Goal: Check status

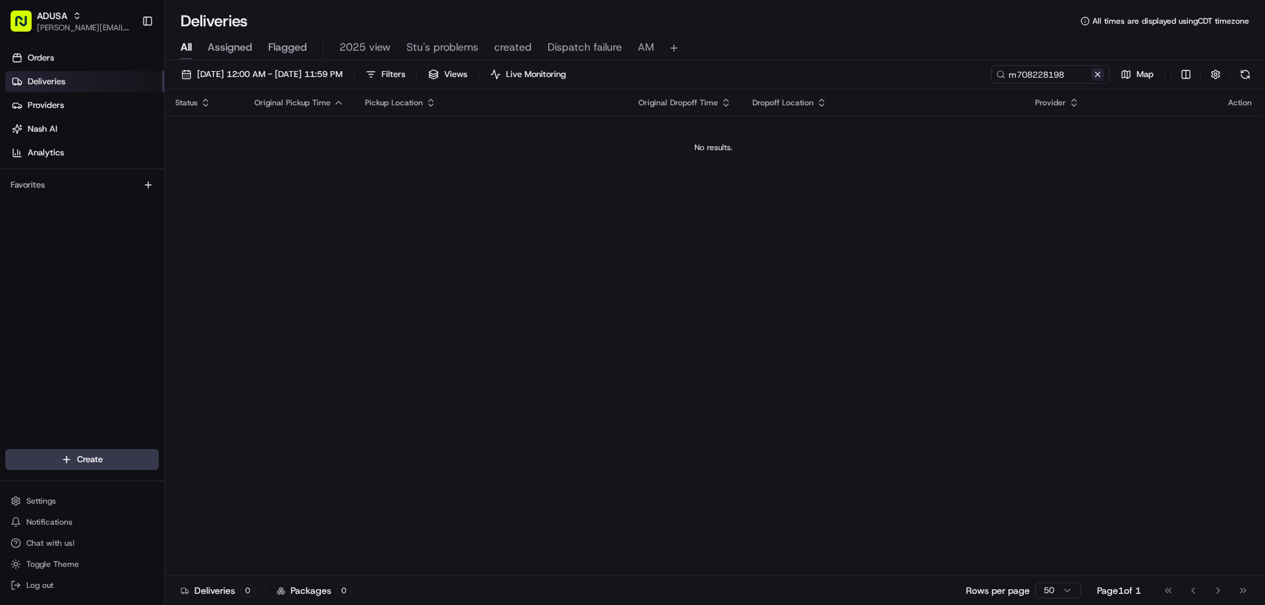
click at [1098, 70] on button at bounding box center [1097, 74] width 13 height 13
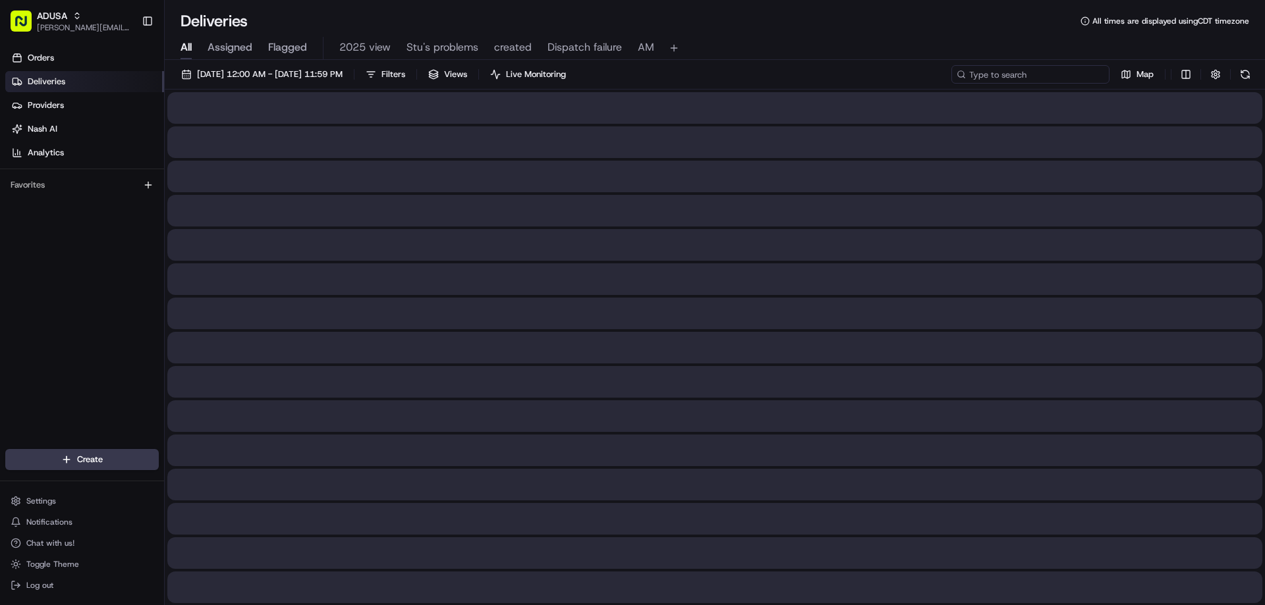
drag, startPoint x: 997, startPoint y: 77, endPoint x: 1022, endPoint y: 72, distance: 24.9
click at [1022, 72] on input at bounding box center [1030, 74] width 158 height 18
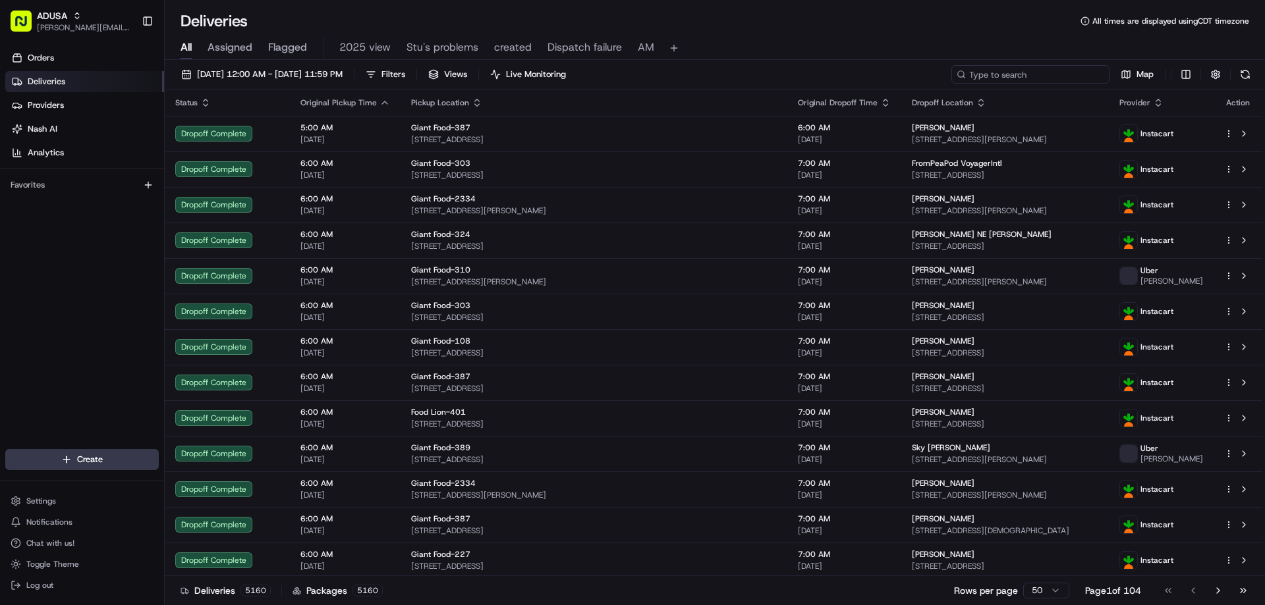
paste input "m696403170"
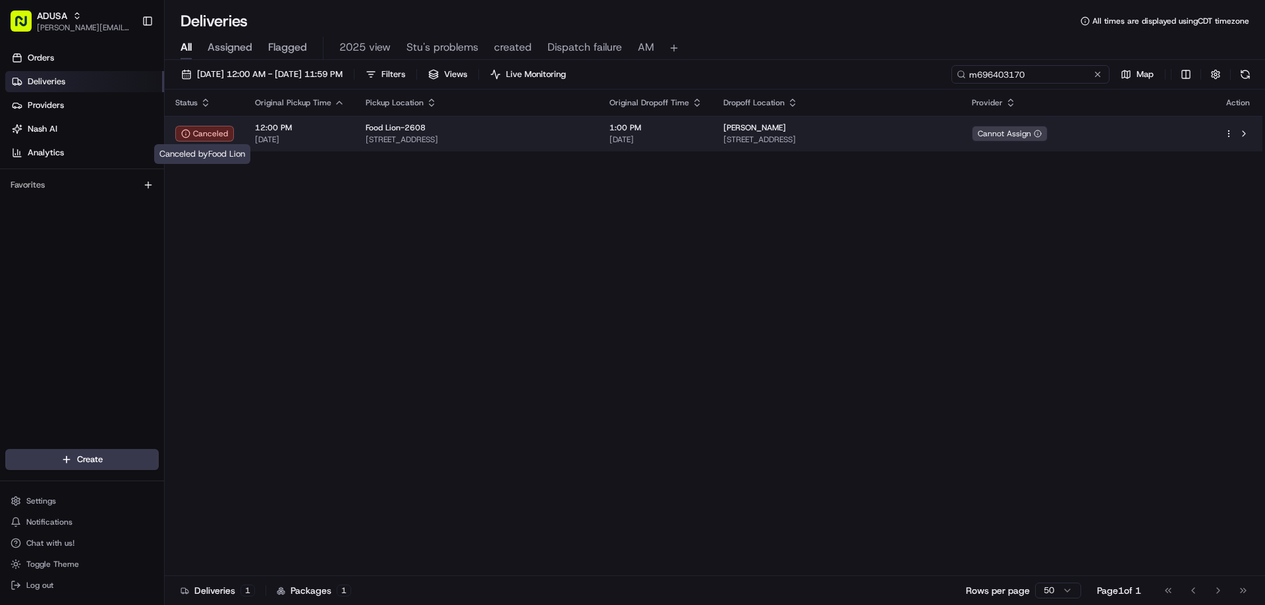
type input "m696403170"
click at [186, 132] on icon at bounding box center [185, 133] width 9 height 9
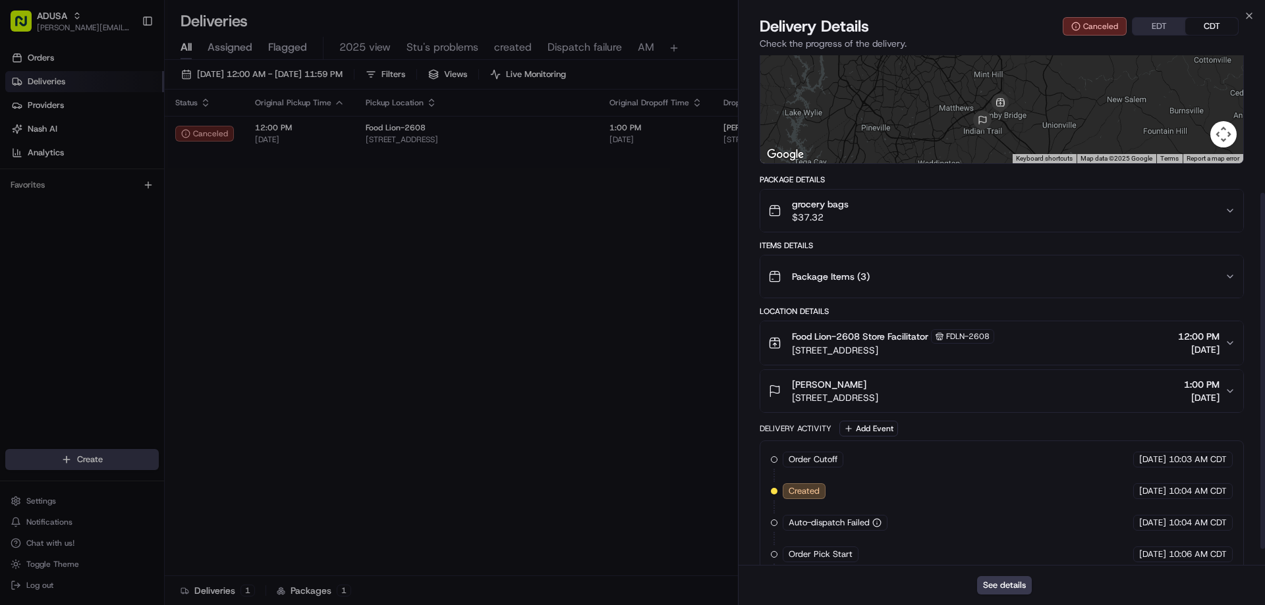
scroll to position [220, 0]
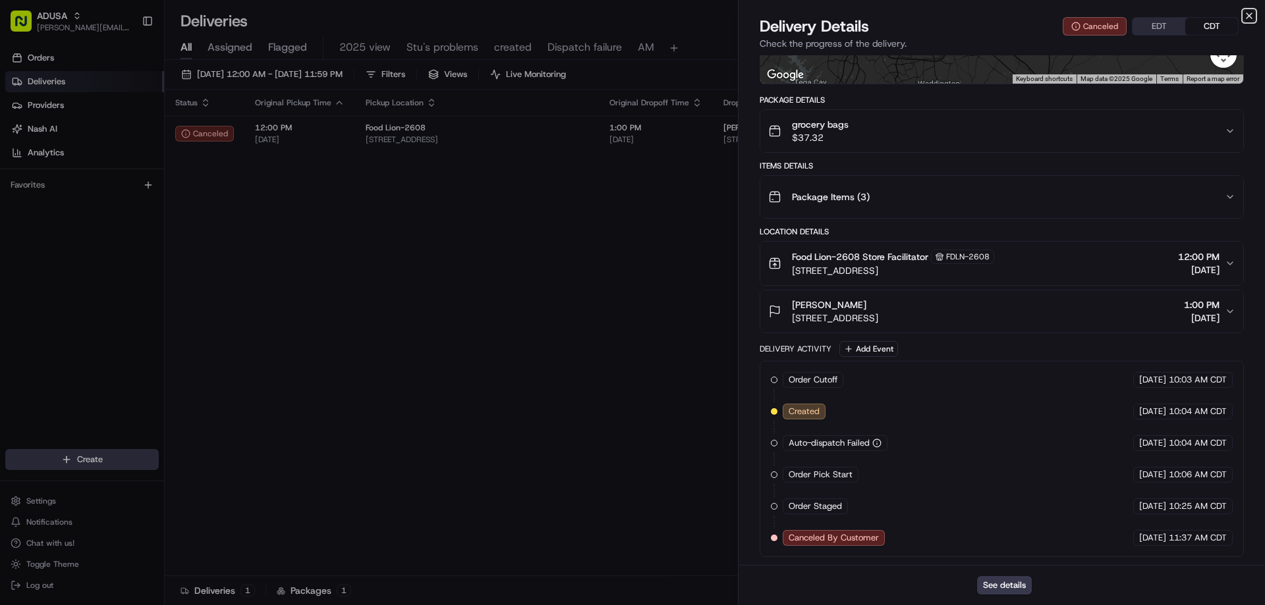
click at [1244, 18] on icon "button" at bounding box center [1249, 16] width 11 height 11
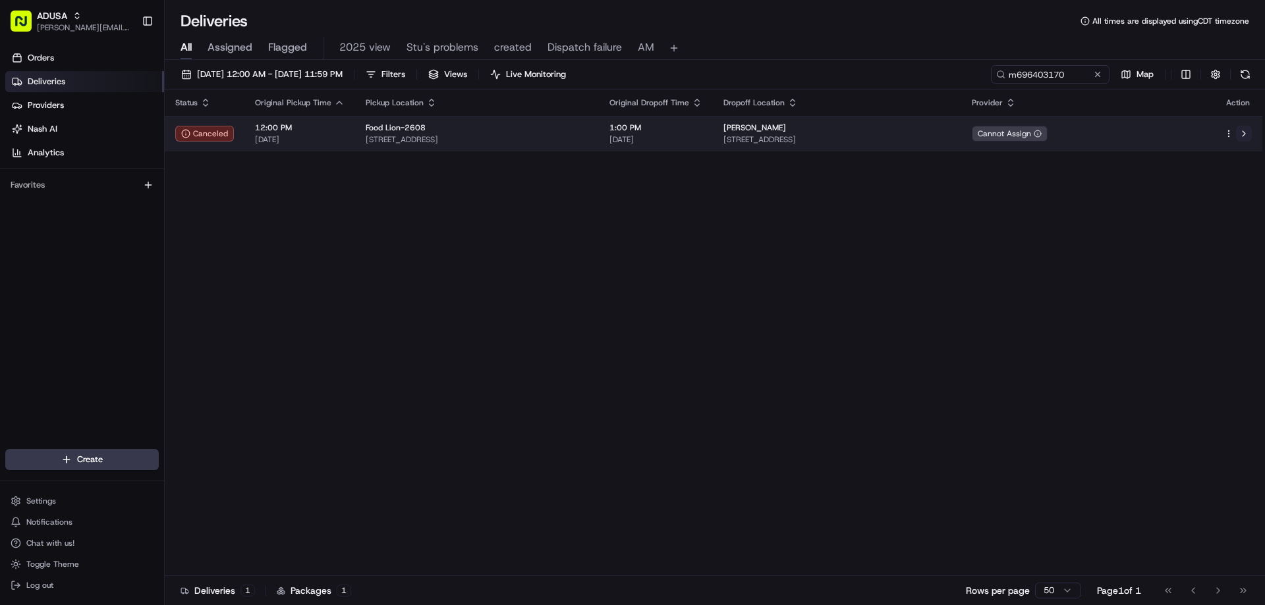
click at [1246, 131] on button at bounding box center [1244, 134] width 16 height 16
